Goal: Task Accomplishment & Management: Manage account settings

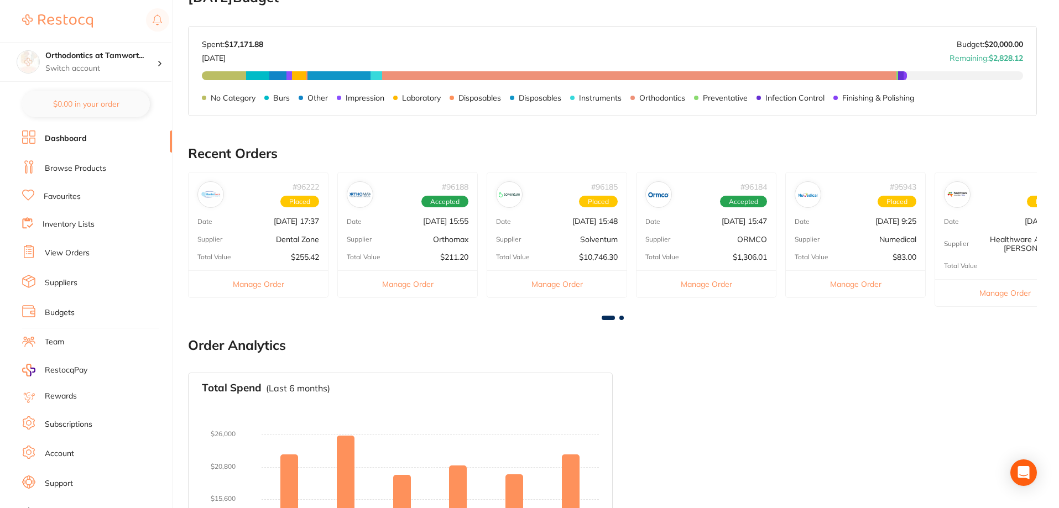
scroll to position [44, 0]
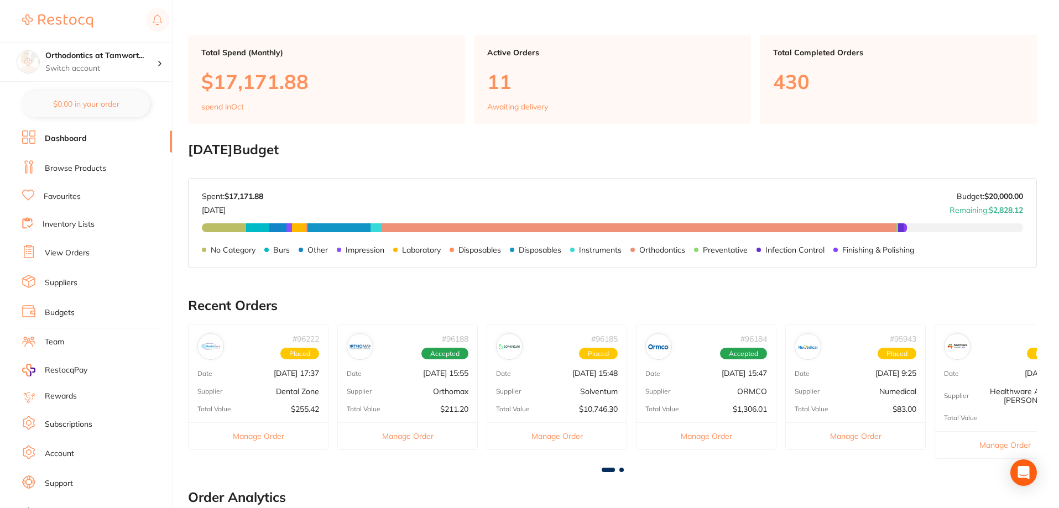
click at [85, 248] on li "View Orders" at bounding box center [97, 253] width 150 height 17
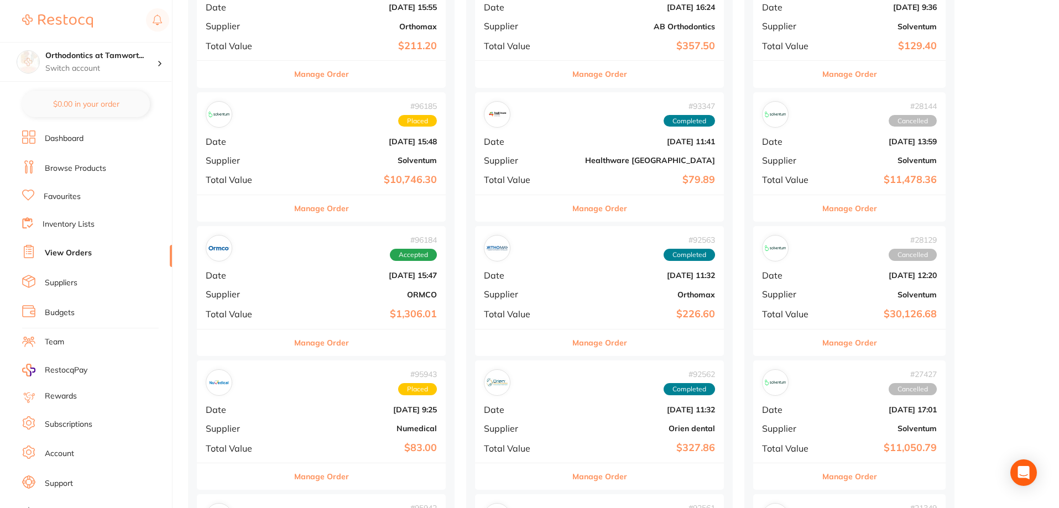
scroll to position [332, 0]
click at [297, 343] on button "Manage Order" at bounding box center [321, 341] width 55 height 27
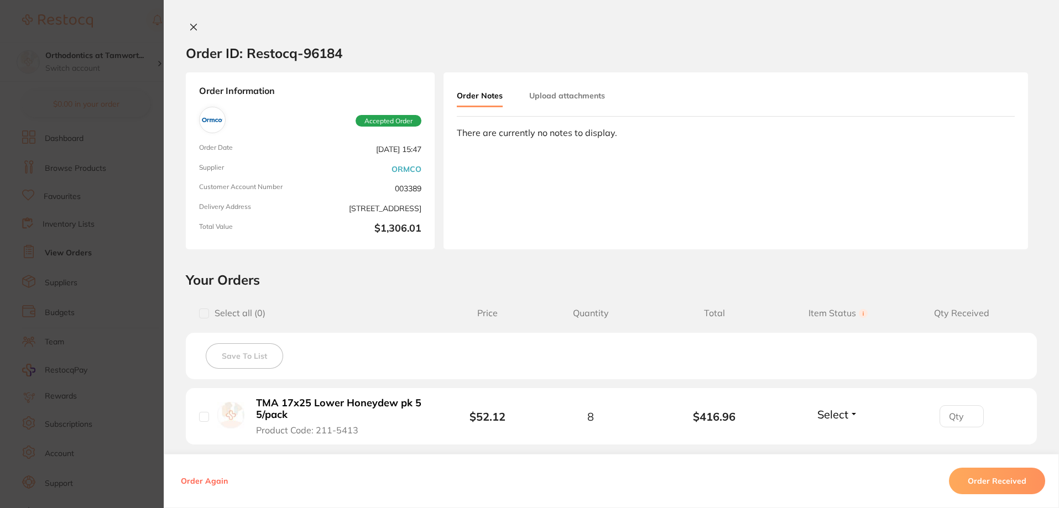
click at [102, 299] on section "Order ID: Restocq- 96184 Order Information Accepted Order Order Date [DATE] 15:…" at bounding box center [529, 254] width 1059 height 508
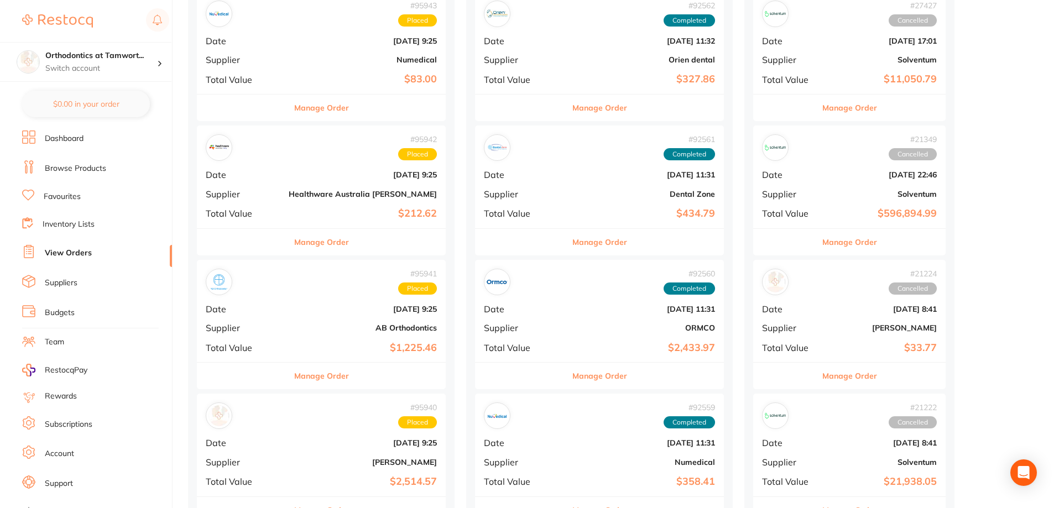
scroll to position [719, 0]
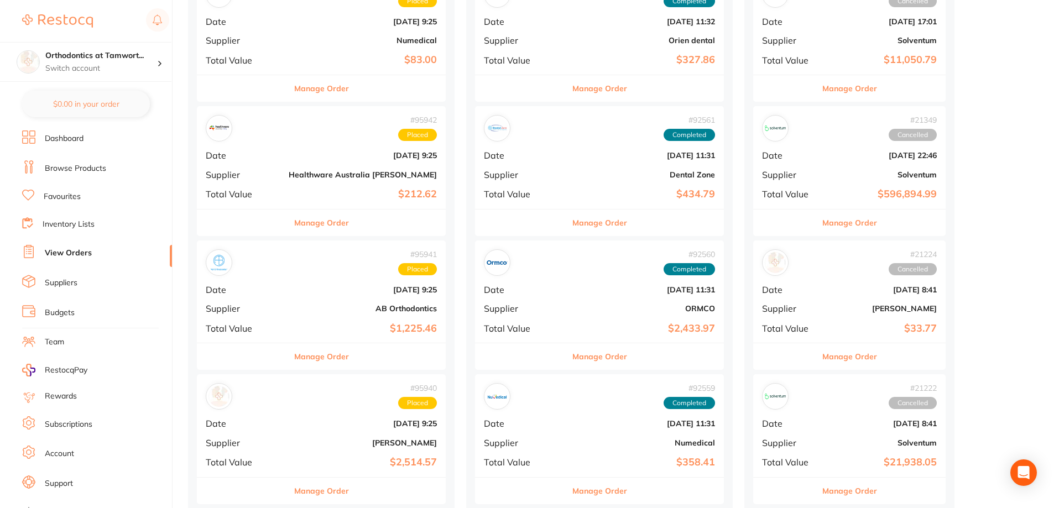
click at [572, 347] on button "Manage Order" at bounding box center [599, 356] width 55 height 27
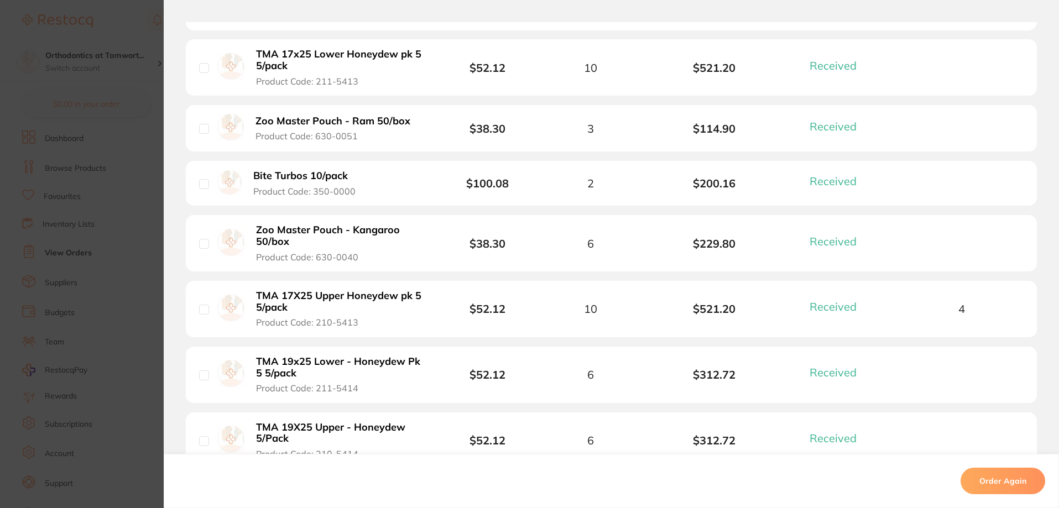
scroll to position [387, 0]
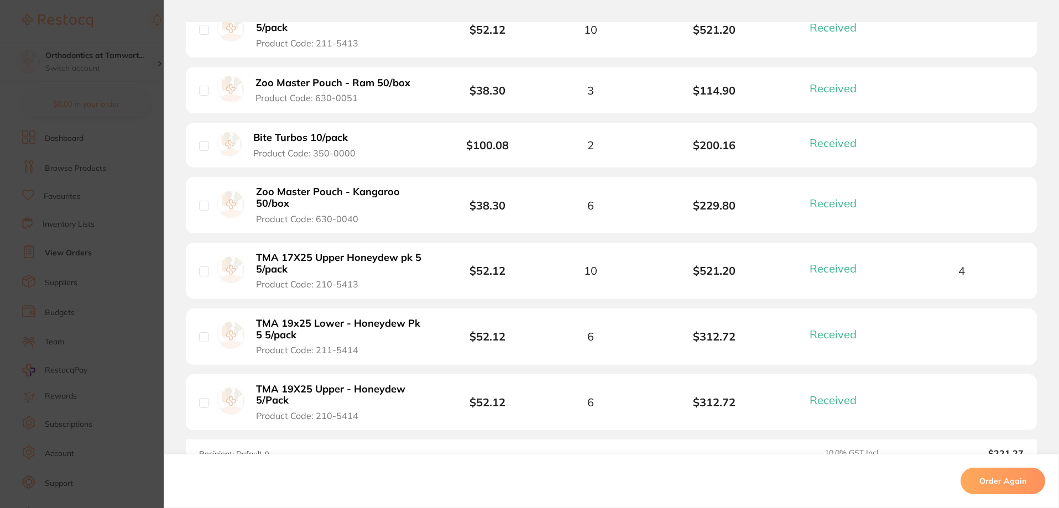
click at [91, 277] on section "Order ID: Restocq- 92560 Order Information 7 Received Completed Order Order Dat…" at bounding box center [529, 254] width 1059 height 508
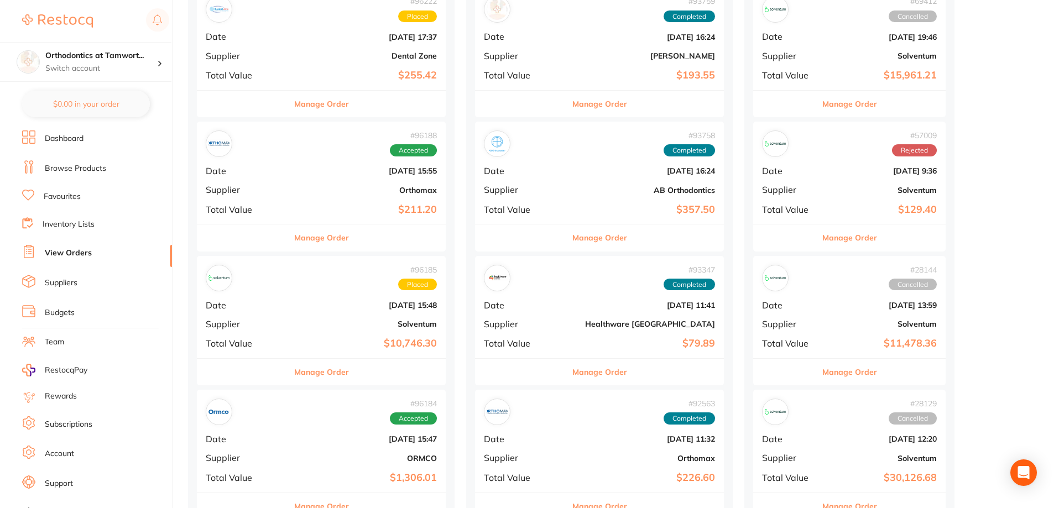
scroll to position [166, 0]
click at [294, 234] on button "Manage Order" at bounding box center [321, 239] width 55 height 27
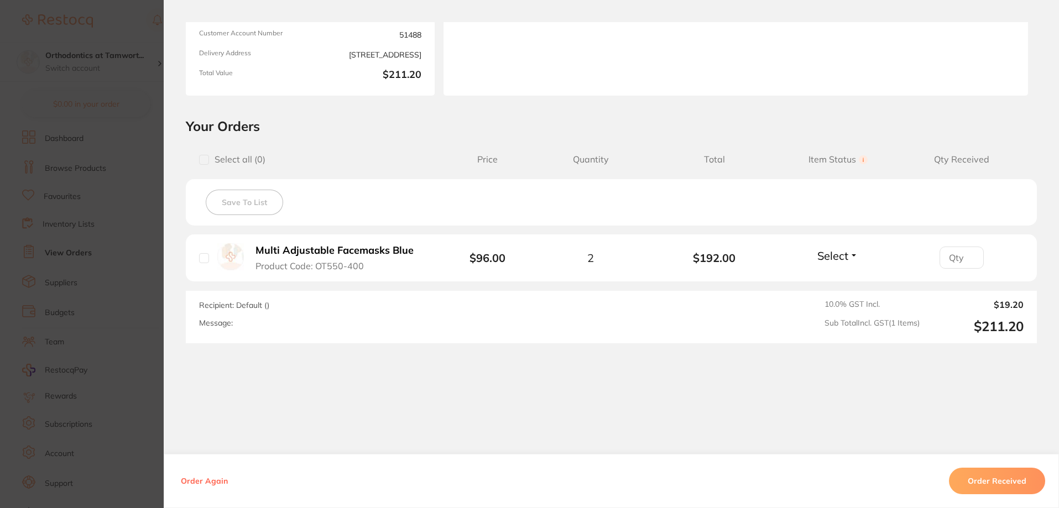
click at [119, 242] on section "Order ID: Restocq- 96188 Order Information Accepted Order Order Date [DATE] 15:…" at bounding box center [529, 254] width 1059 height 508
